Goal: Information Seeking & Learning: Learn about a topic

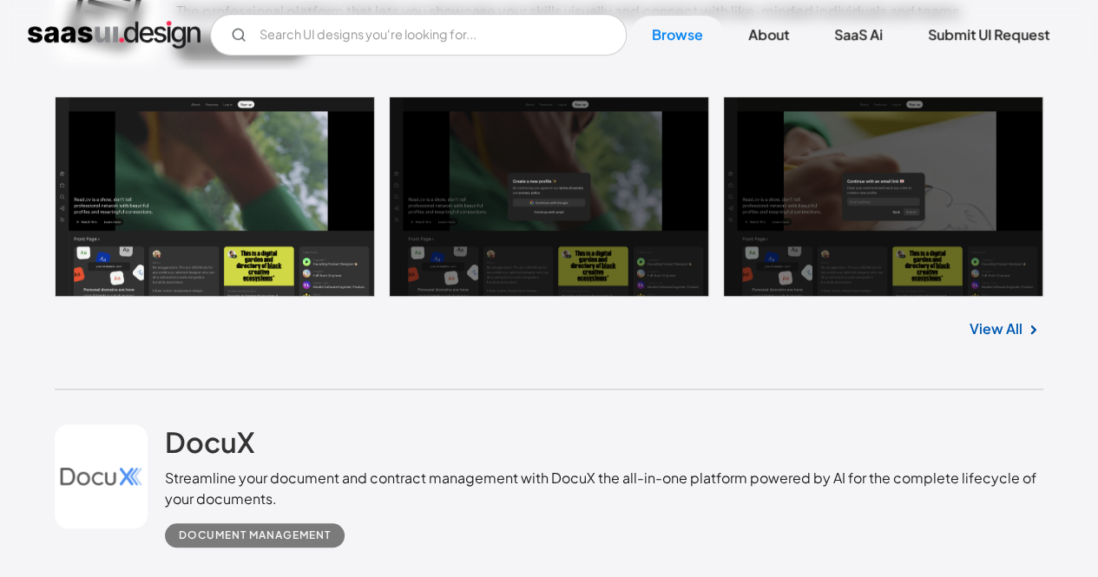
scroll to position [581, 0]
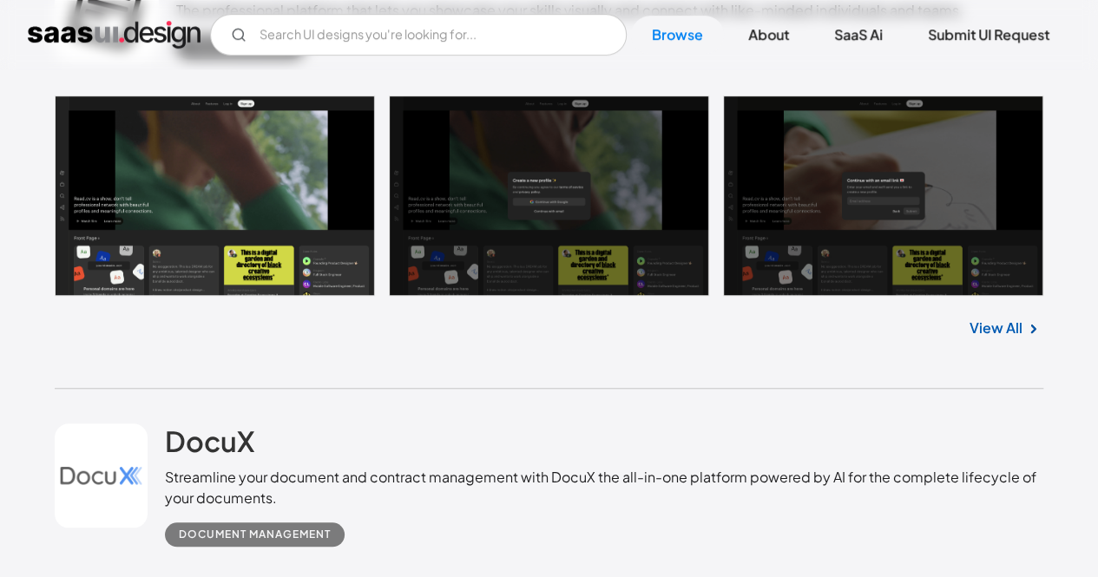
click at [252, 219] on link at bounding box center [549, 195] width 988 height 200
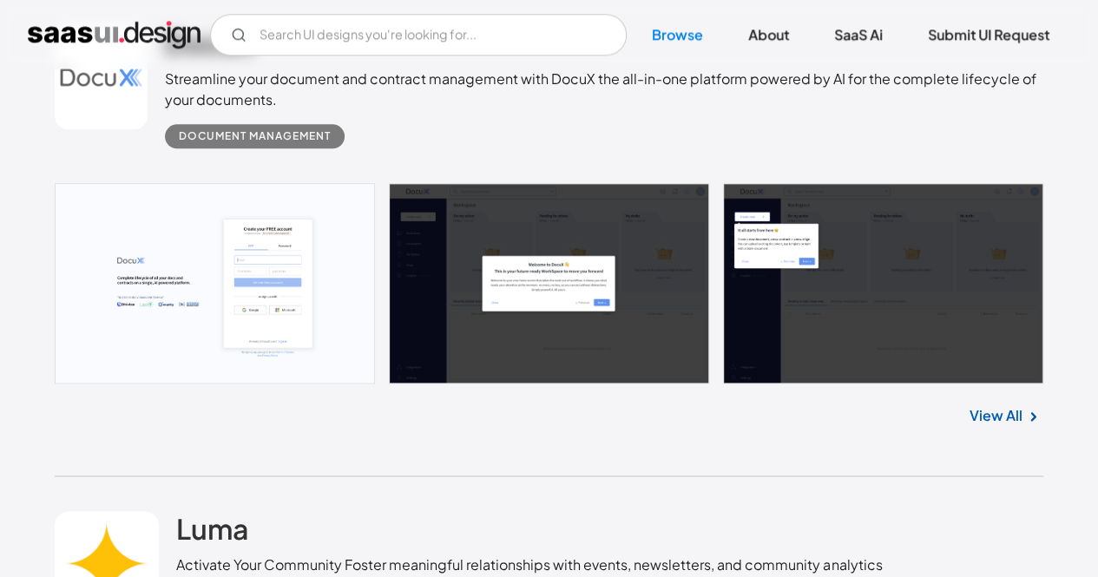
scroll to position [980, 0]
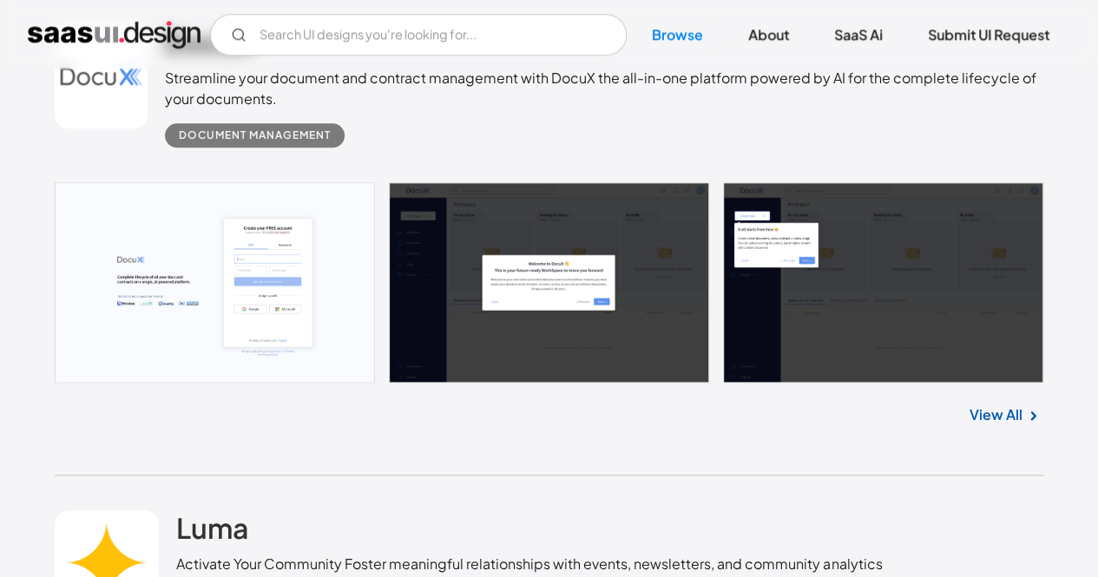
click at [303, 287] on link at bounding box center [549, 282] width 988 height 200
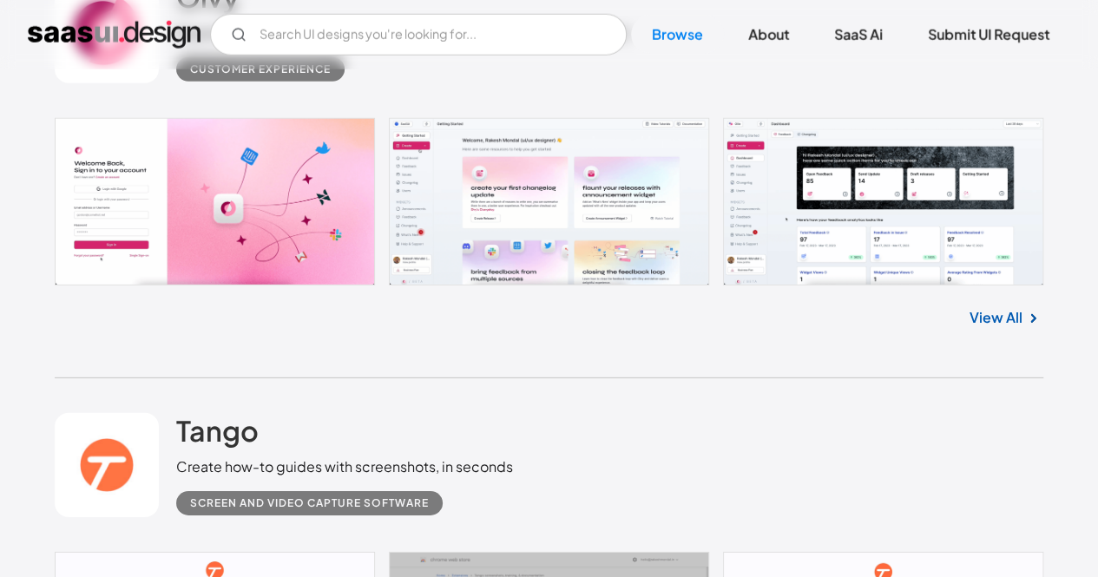
scroll to position [2409, 0]
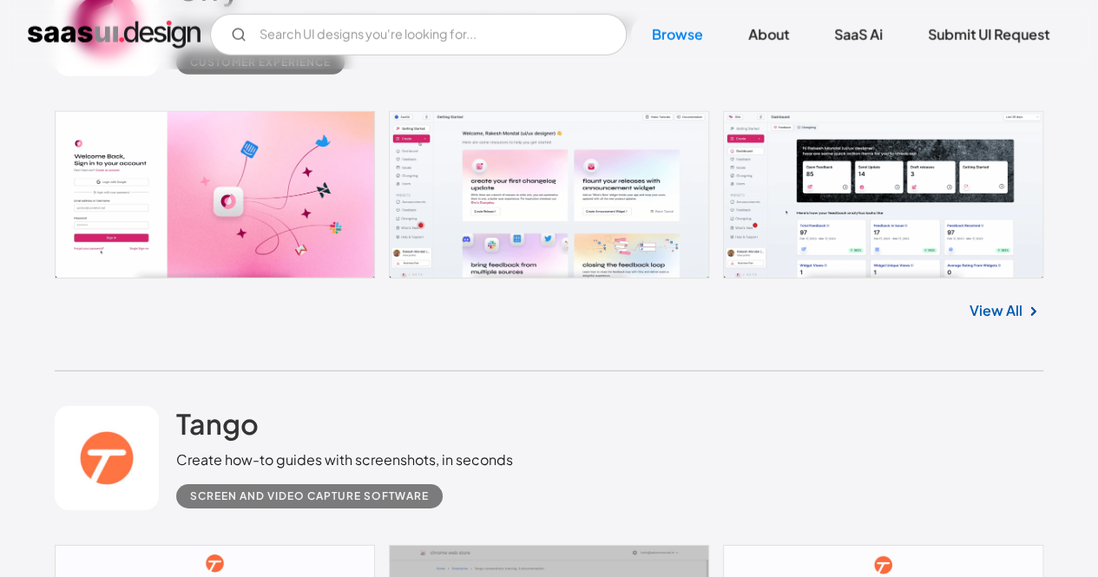
click at [995, 315] on link "View All" at bounding box center [995, 310] width 53 height 21
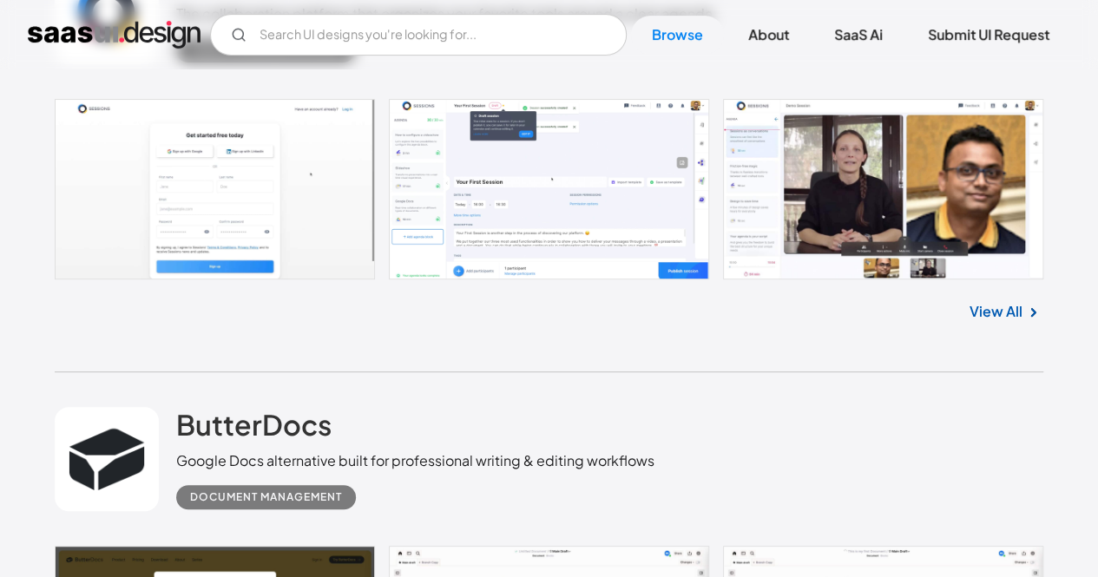
scroll to position [6892, 0]
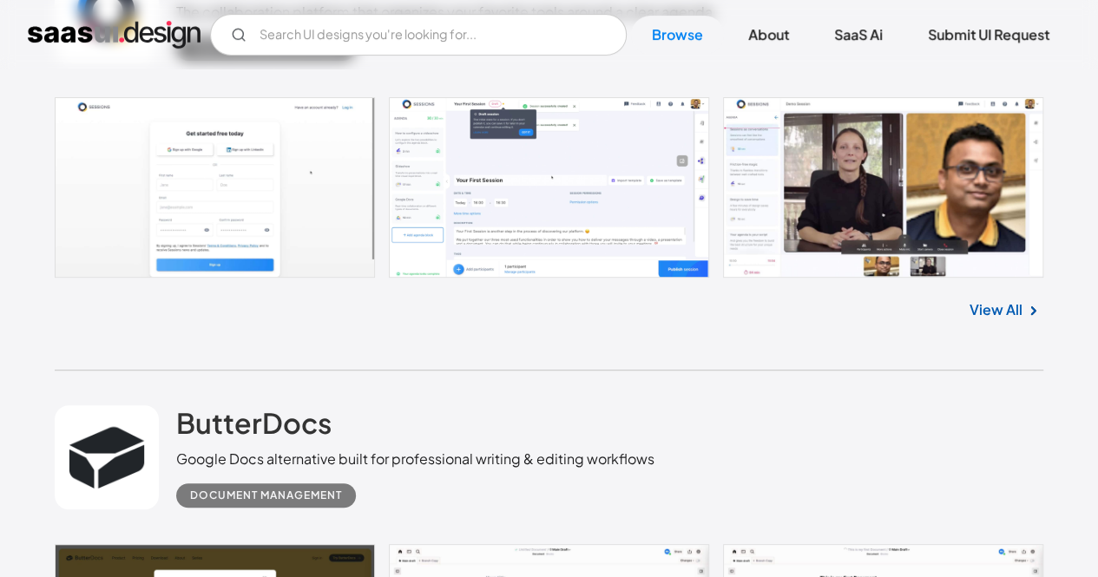
click at [646, 207] on link at bounding box center [549, 187] width 988 height 181
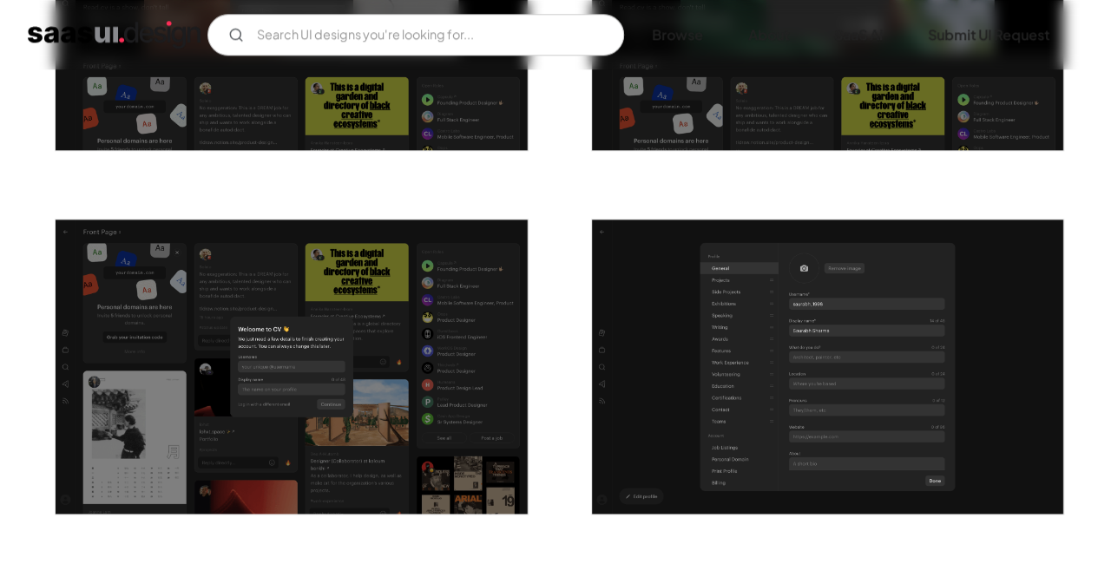
scroll to position [922, 0]
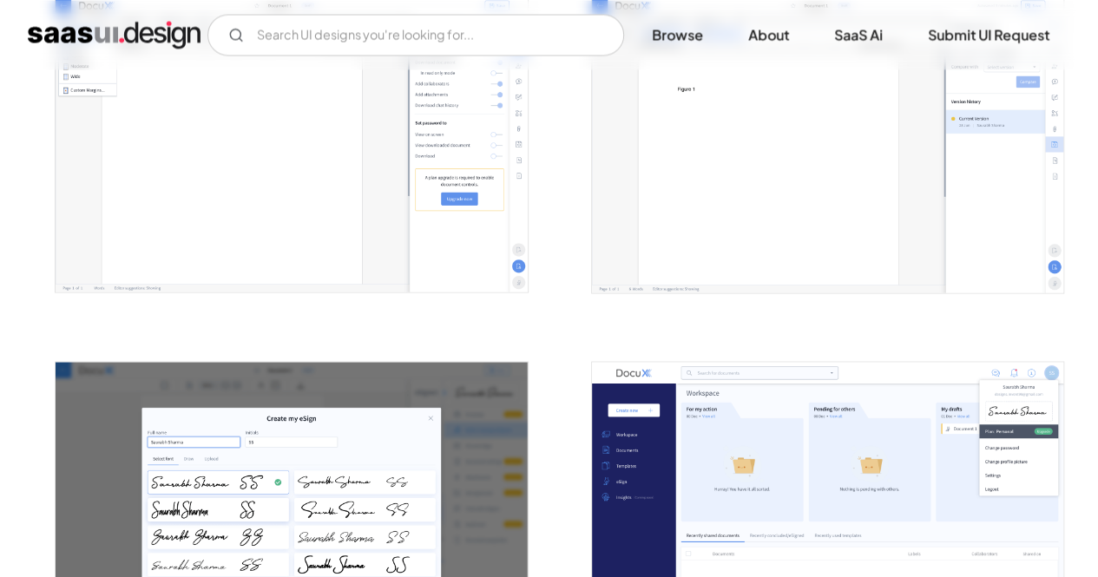
scroll to position [1422, 0]
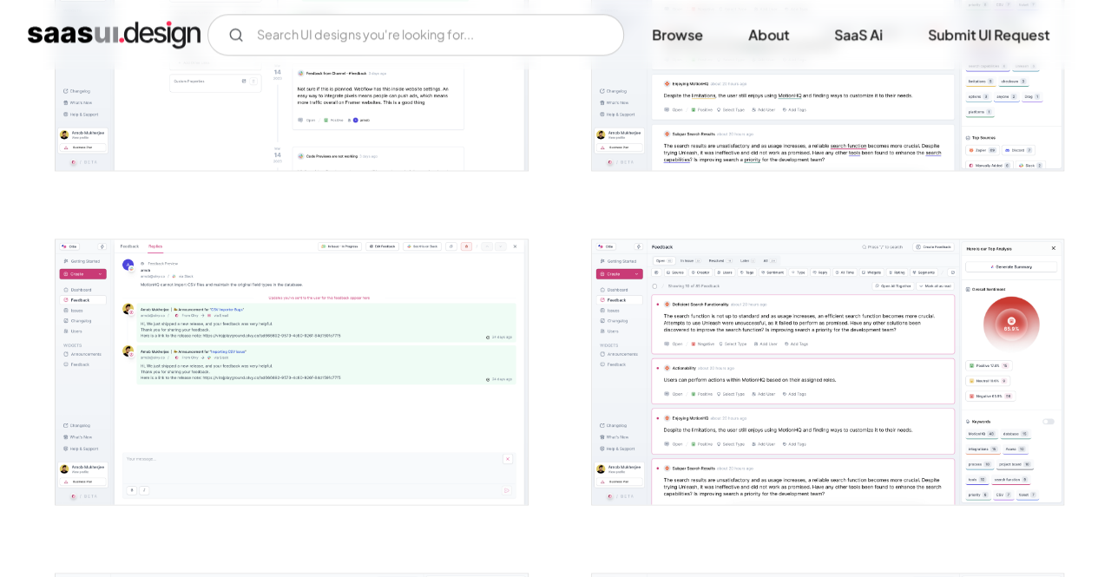
scroll to position [1164, 0]
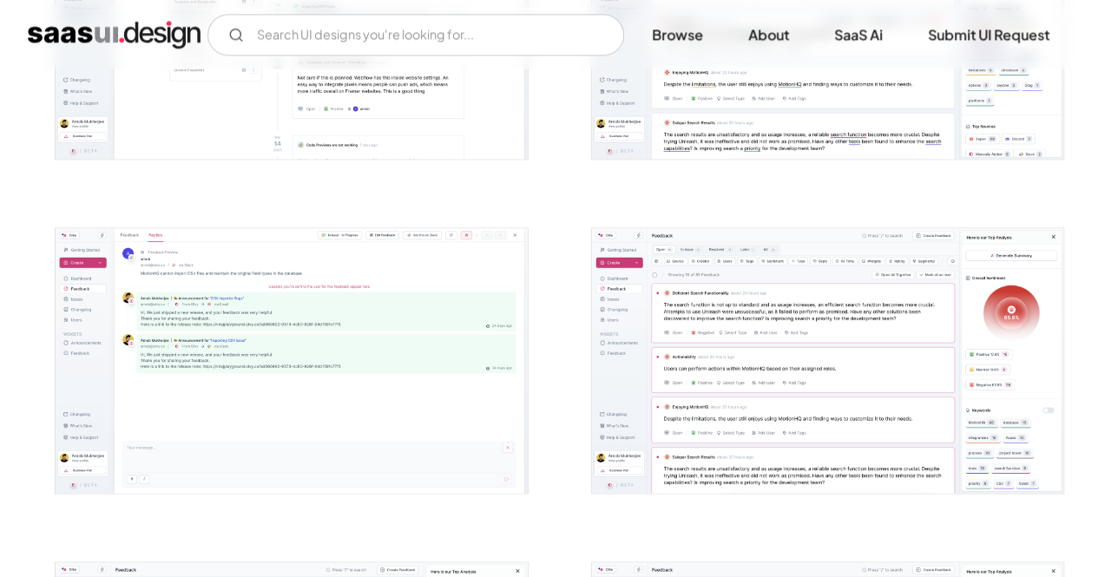
click at [791, 279] on img "open lightbox" at bounding box center [827, 361] width 471 height 266
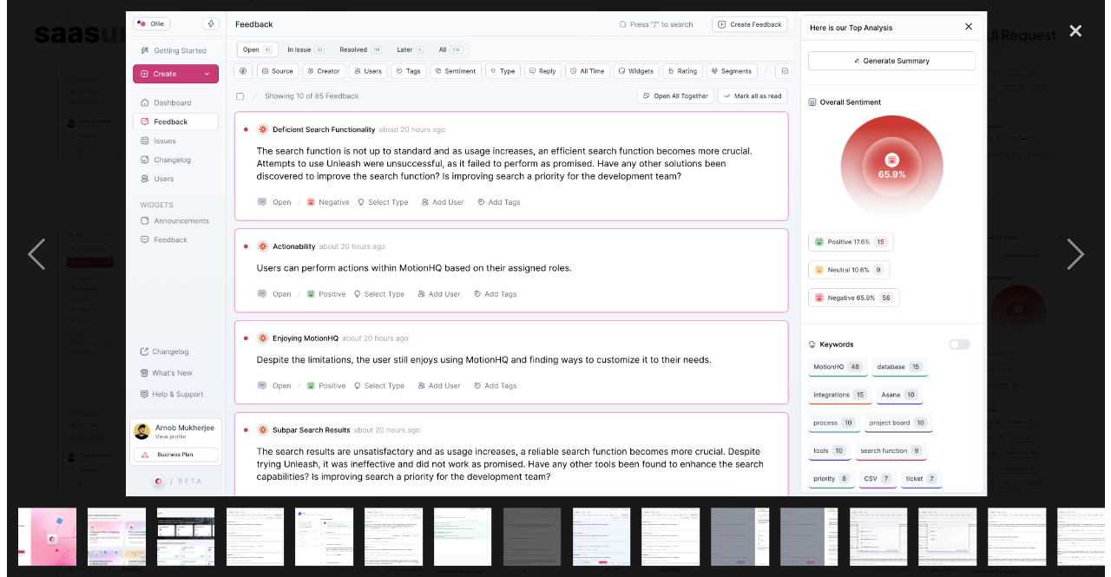
scroll to position [1170, 0]
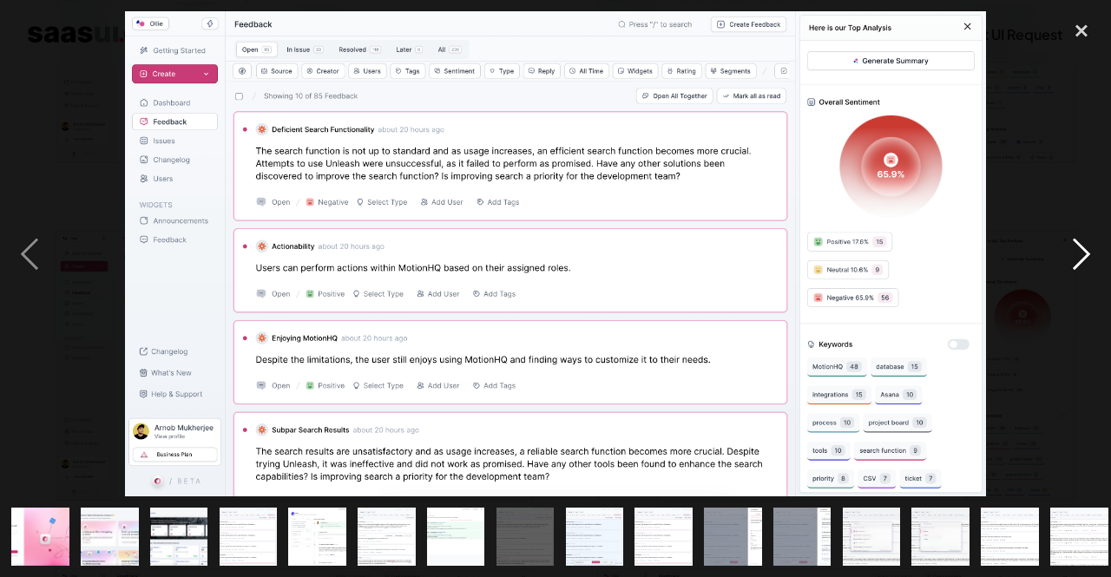
click at [1074, 246] on div "next image" at bounding box center [1081, 253] width 59 height 485
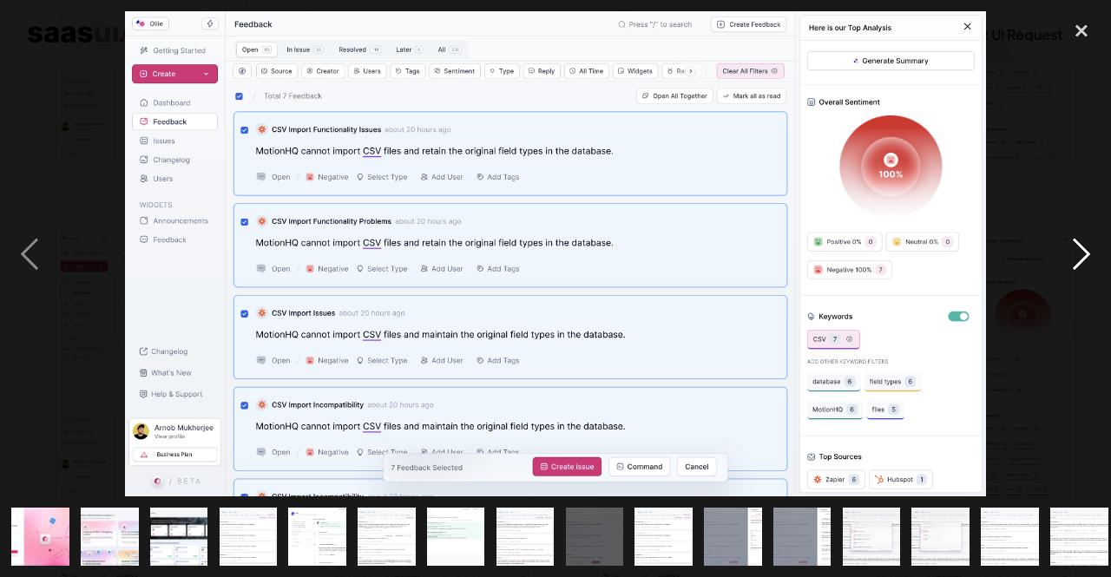
click at [1074, 246] on div "next image" at bounding box center [1081, 253] width 59 height 485
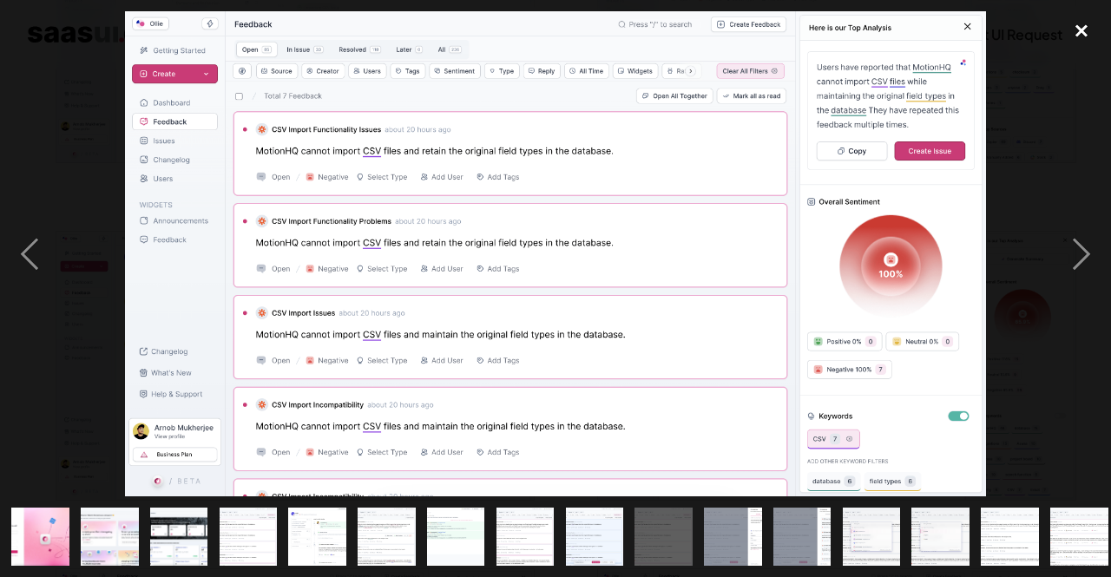
click at [1090, 18] on div "close lightbox" at bounding box center [1081, 30] width 59 height 38
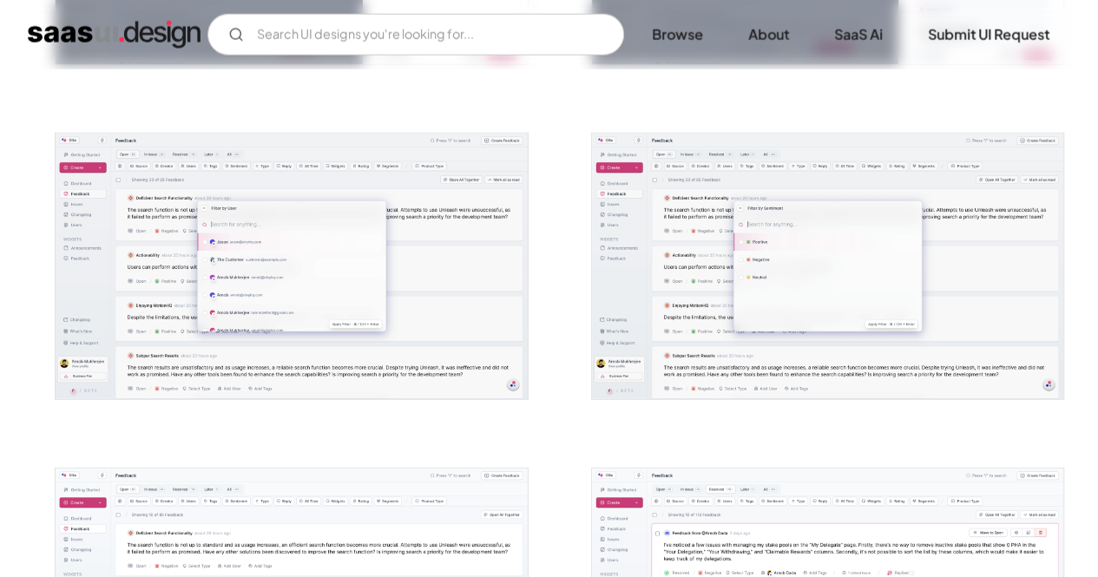
scroll to position [2264, 0]
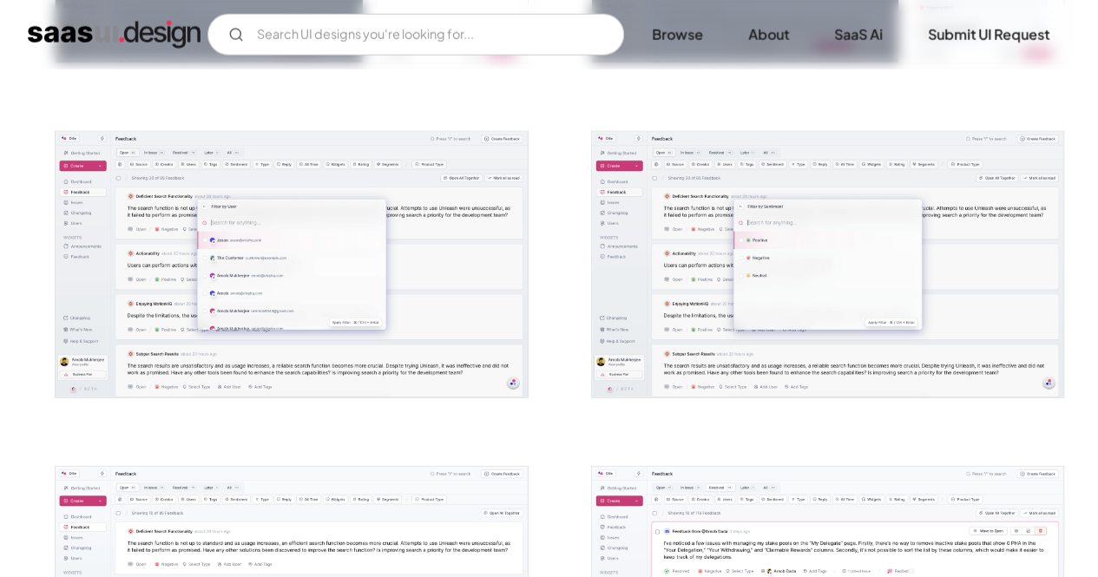
click at [416, 259] on img "open lightbox" at bounding box center [291, 265] width 471 height 266
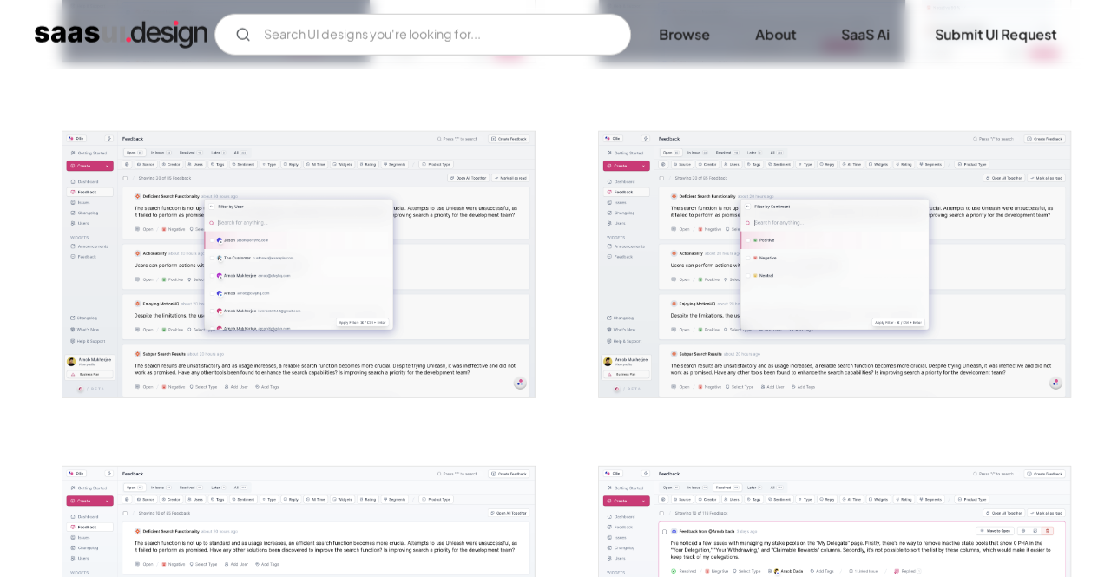
scroll to position [2281, 0]
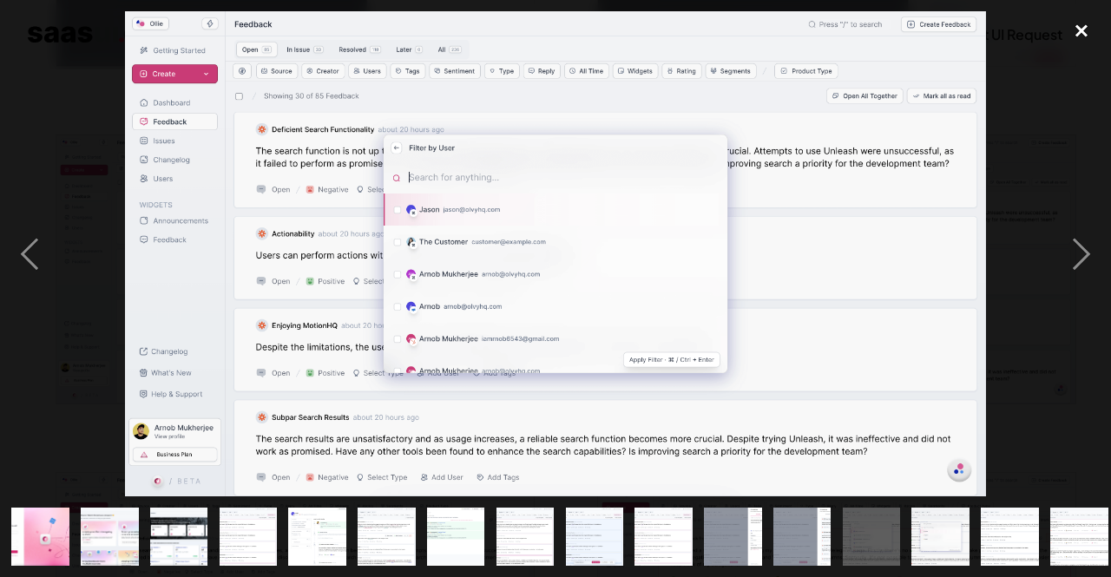
click at [1087, 36] on div "close lightbox" at bounding box center [1081, 30] width 59 height 38
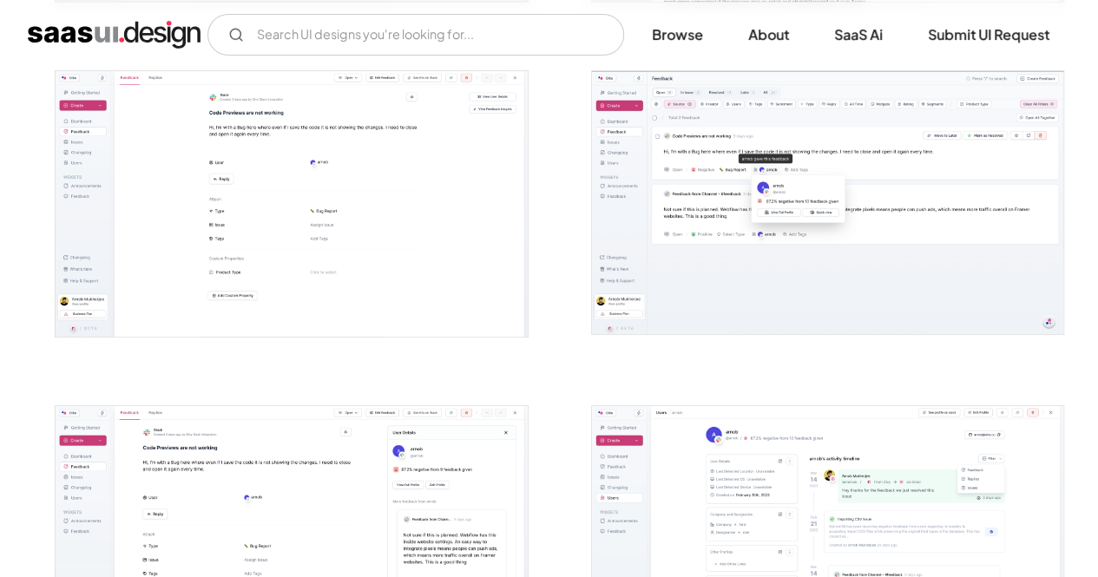
scroll to position [3324, 0]
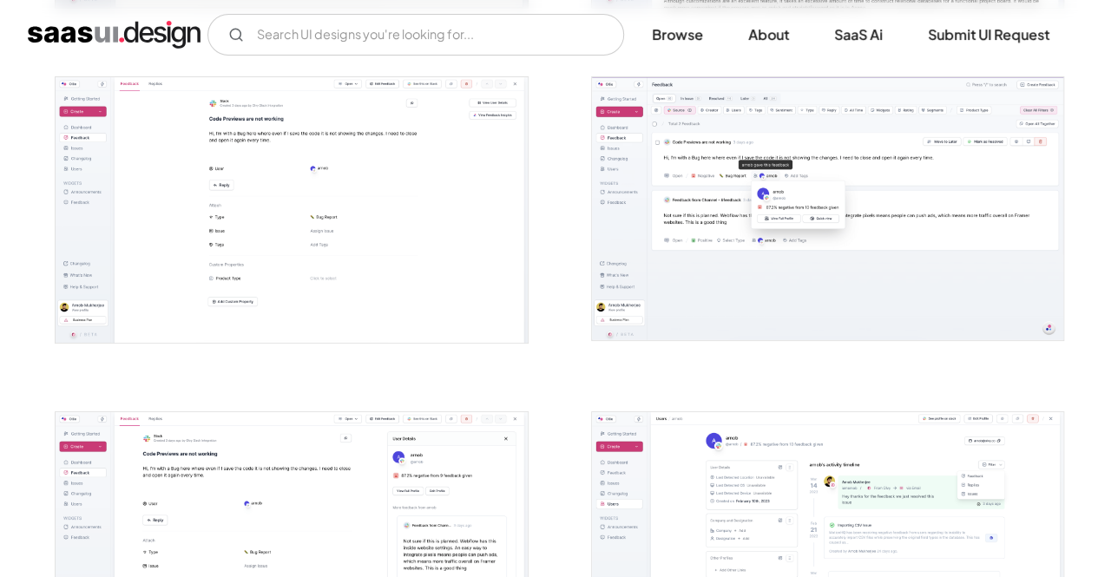
click at [876, 214] on img "open lightbox" at bounding box center [827, 208] width 471 height 263
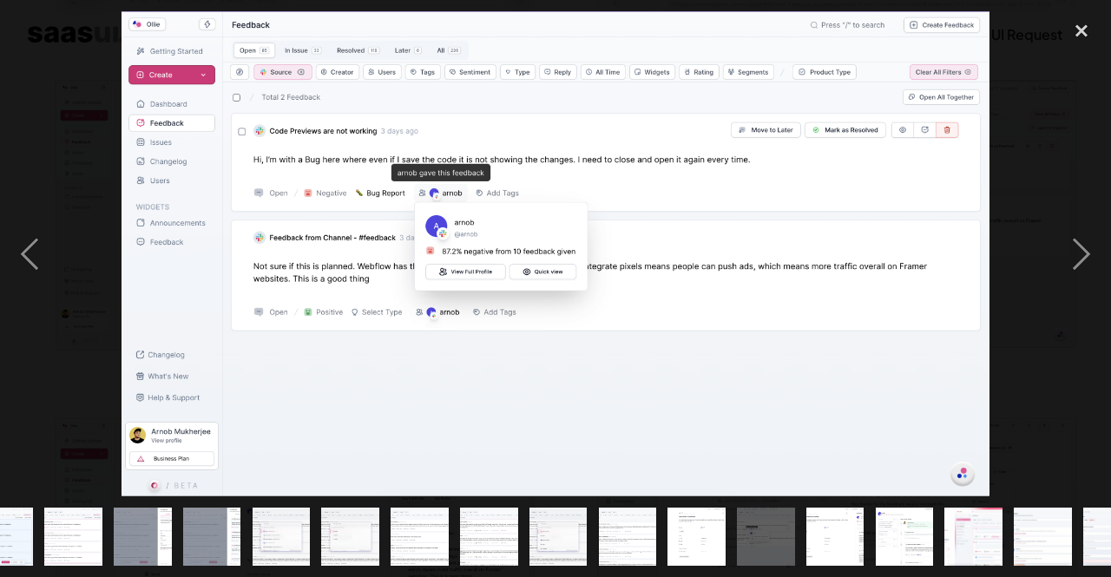
scroll to position [0, 632]
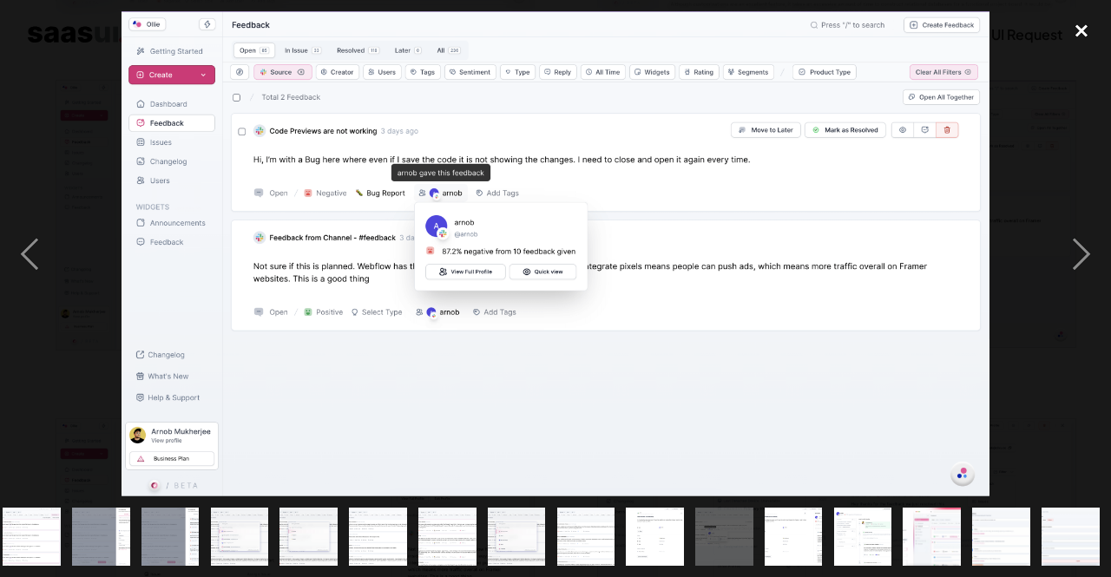
click at [1082, 21] on div "close lightbox" at bounding box center [1081, 30] width 59 height 38
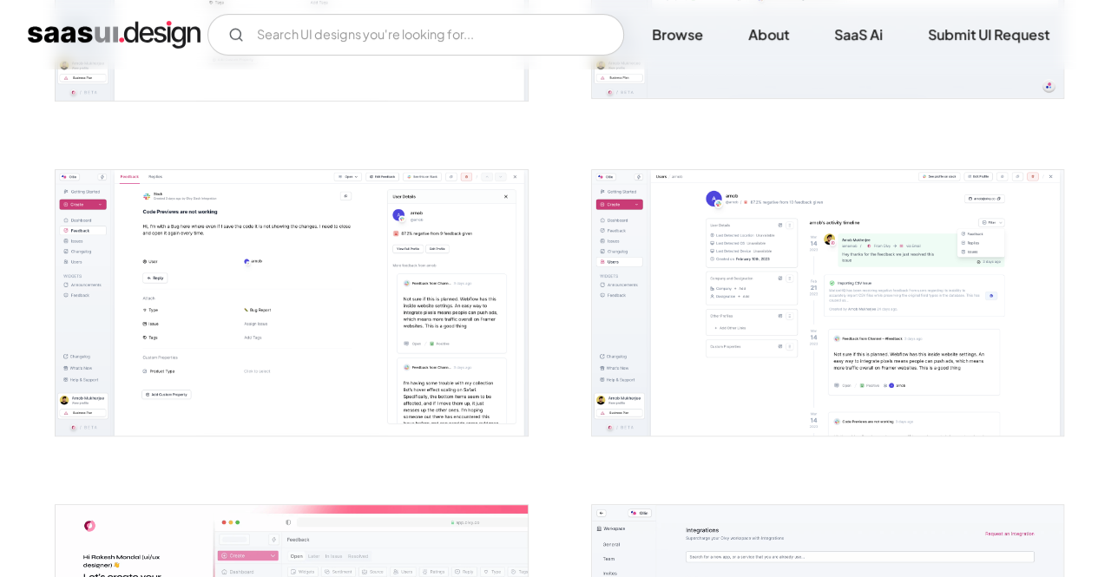
scroll to position [3567, 0]
click at [949, 325] on img "open lightbox" at bounding box center [827, 302] width 471 height 266
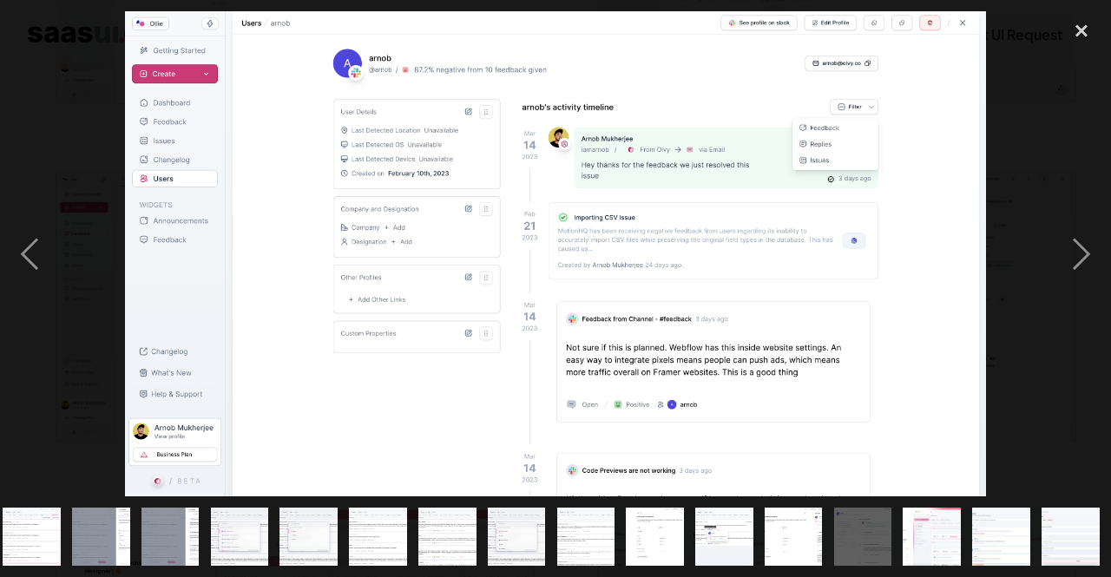
scroll to position [0, 632]
click at [1046, 278] on div at bounding box center [555, 253] width 1111 height 485
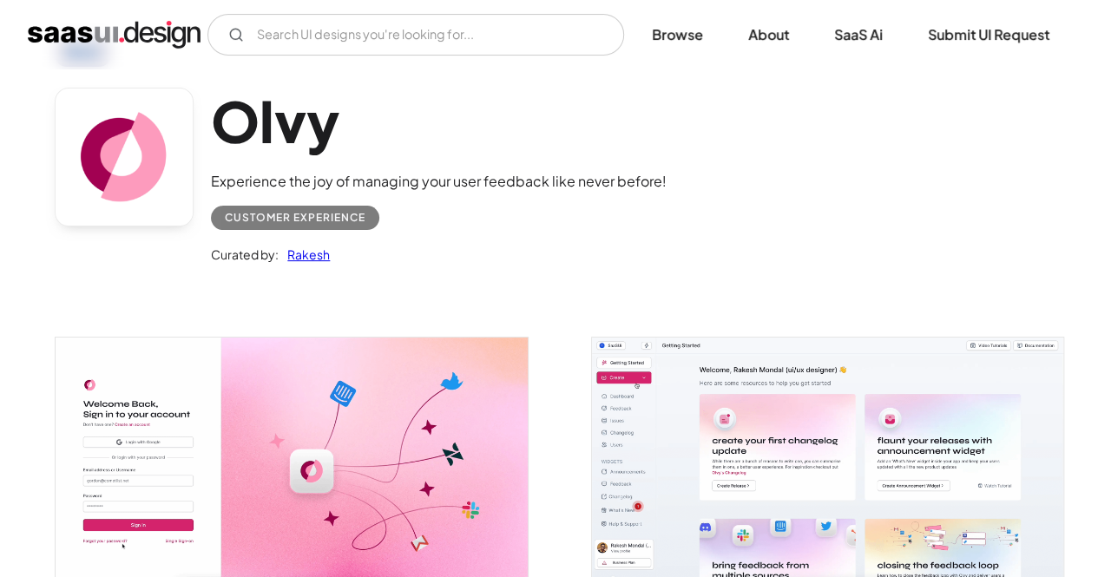
scroll to position [0, 0]
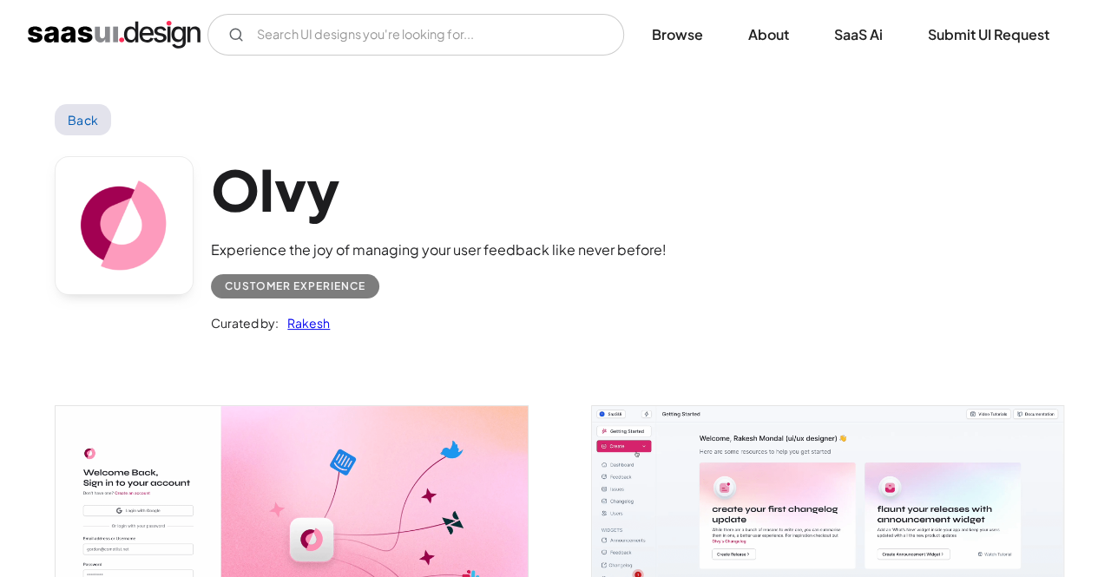
click at [78, 109] on link "Back" at bounding box center [83, 119] width 56 height 31
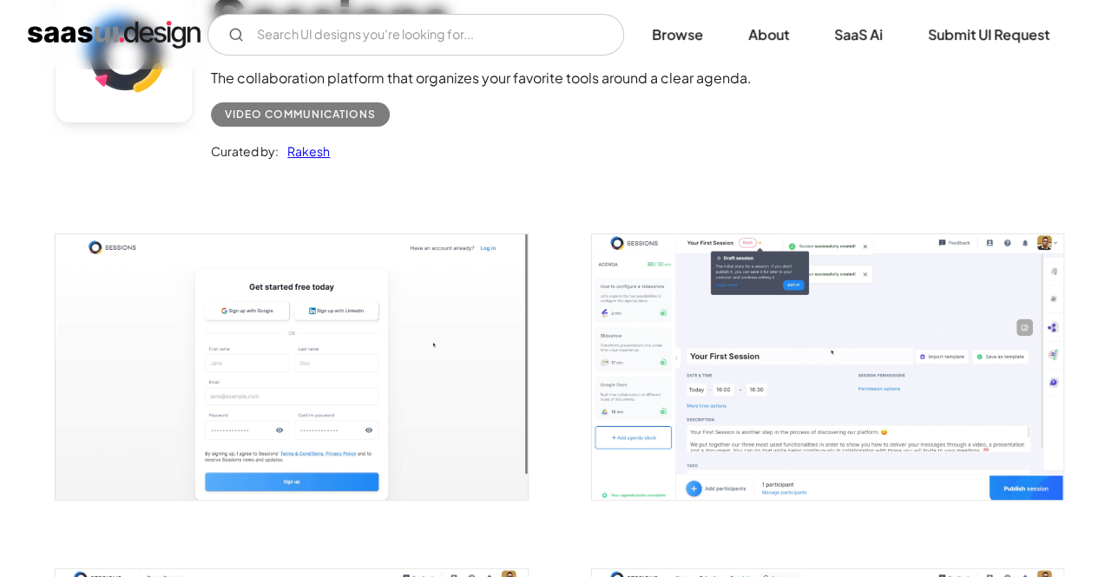
scroll to position [174, 0]
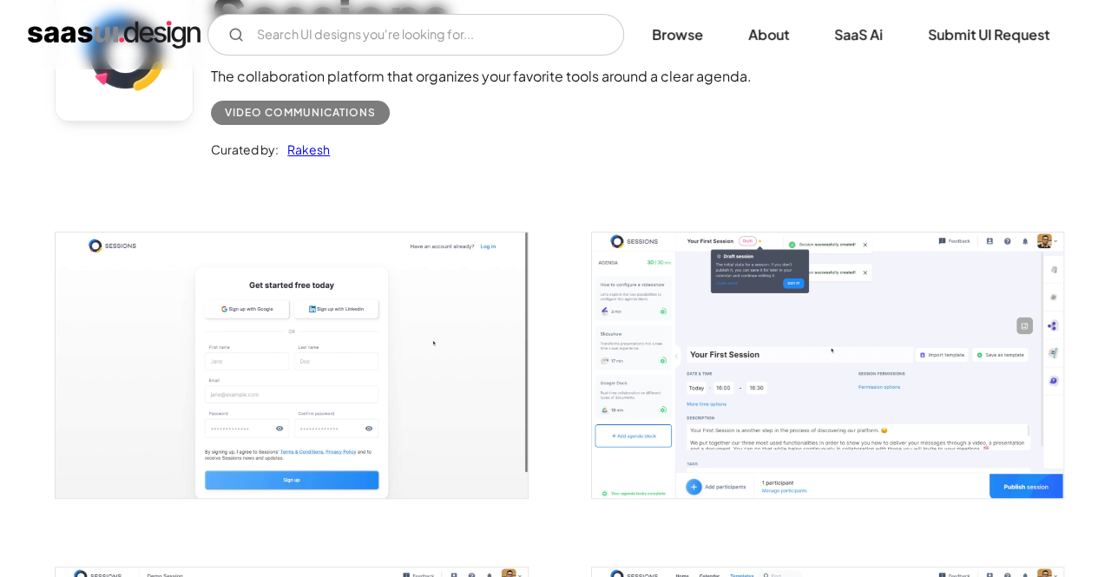
click at [956, 429] on img "open lightbox" at bounding box center [827, 366] width 471 height 266
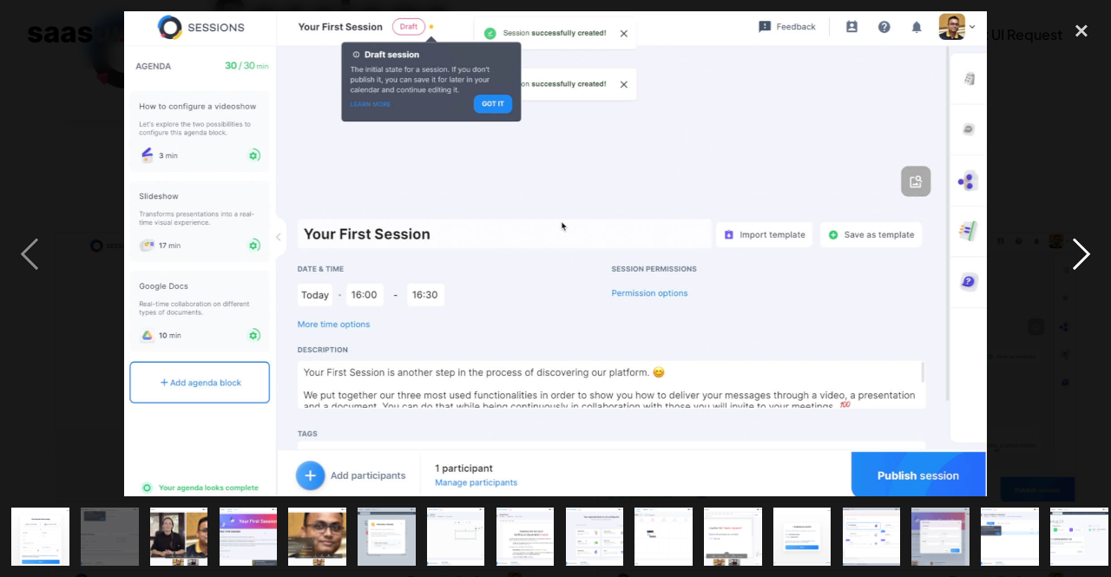
click at [1085, 259] on div "next image" at bounding box center [1081, 253] width 59 height 485
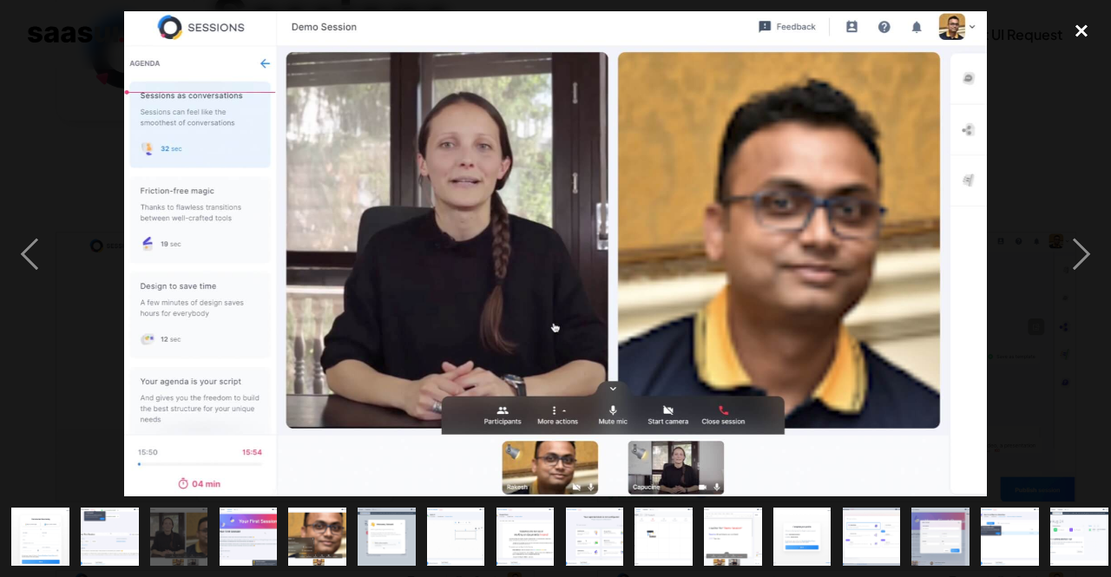
click at [1083, 26] on div "close lightbox" at bounding box center [1081, 30] width 59 height 38
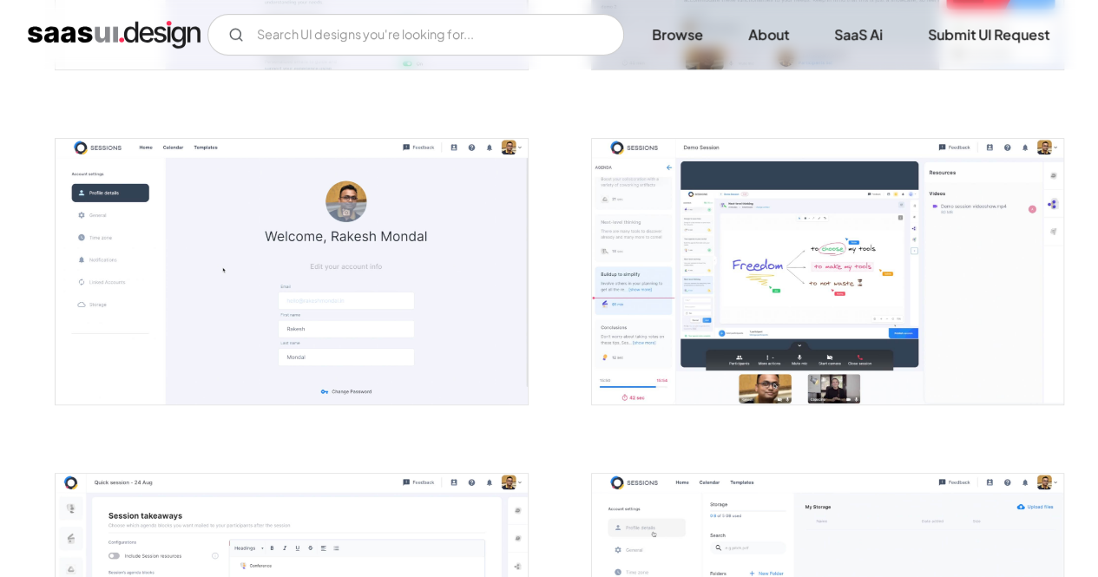
scroll to position [3572, 0]
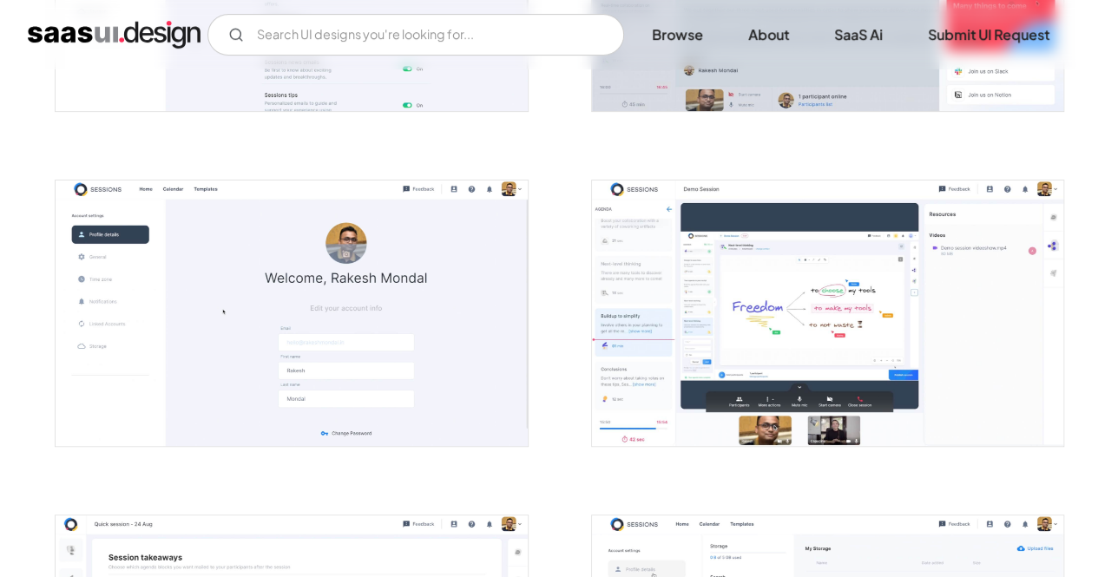
click at [47, 41] on img "home" at bounding box center [114, 35] width 173 height 28
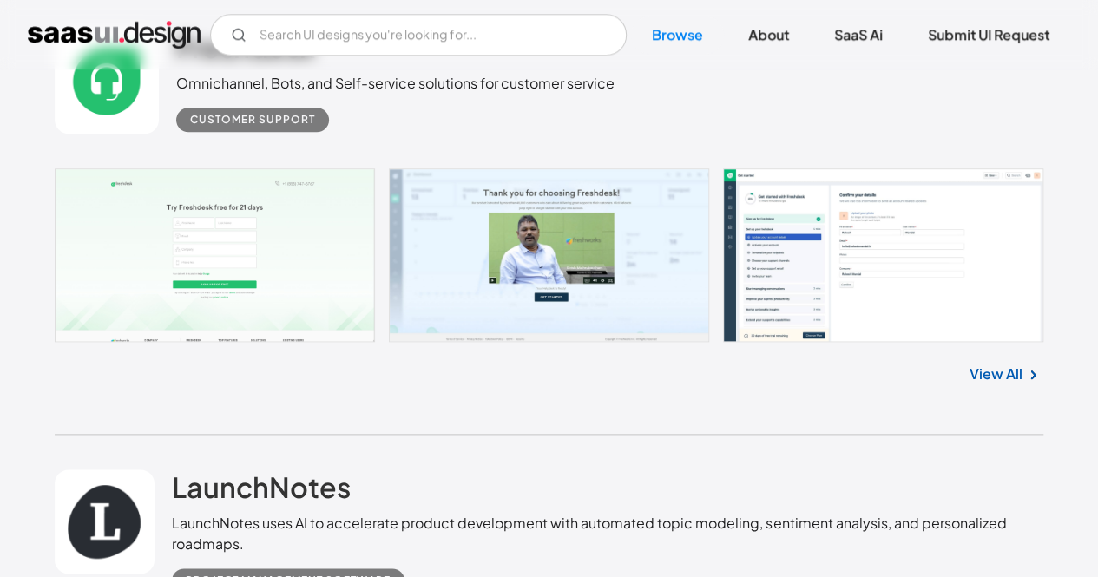
scroll to position [4138, 0]
